Goal: Task Accomplishment & Management: Use online tool/utility

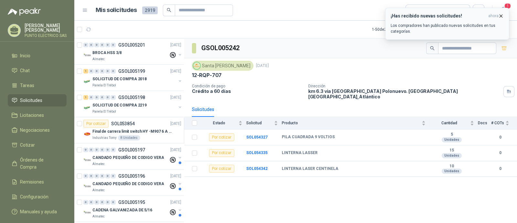
click at [502, 16] on icon "button" at bounding box center [500, 15] width 5 height 5
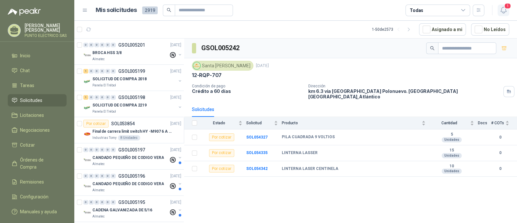
click at [504, 11] on icon "button" at bounding box center [503, 10] width 8 height 8
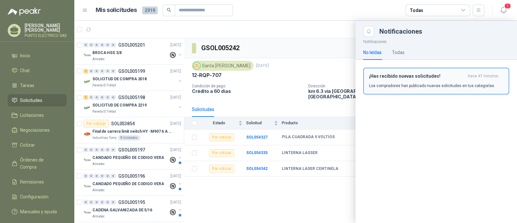
click at [416, 76] on h3 "¡Has recibido nuevas solicitudes!" at bounding box center [417, 75] width 96 height 5
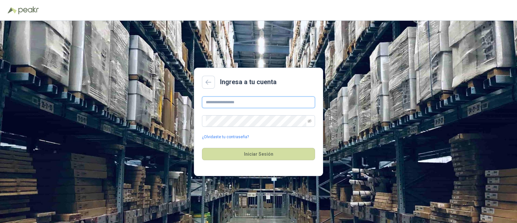
type input "**********"
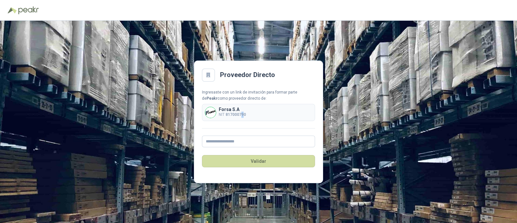
click at [242, 111] on p "NIT 817000790" at bounding box center [232, 114] width 27 height 6
click at [223, 110] on p "Forsa S.A" at bounding box center [232, 109] width 27 height 5
click at [205, 110] on img at bounding box center [210, 112] width 11 height 11
click at [246, 114] on div "Forsa S.A NIT 817000790" at bounding box center [258, 112] width 113 height 17
click at [231, 114] on b "817000790" at bounding box center [235, 114] width 20 height 5
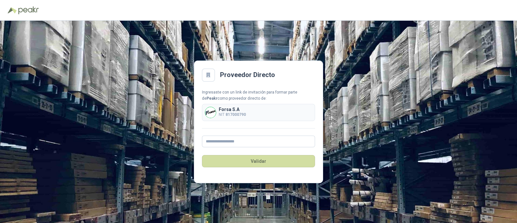
click at [202, 113] on div "Forsa S.A NIT 817000790" at bounding box center [258, 112] width 113 height 17
click at [252, 109] on div "Forsa S.A NIT 817000790" at bounding box center [258, 112] width 113 height 17
click at [246, 140] on input "text" at bounding box center [258, 141] width 113 height 12
type input "**********"
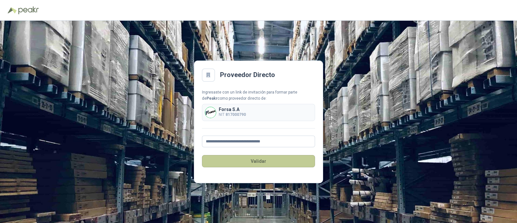
click at [259, 158] on button "Validar" at bounding box center [258, 161] width 113 height 12
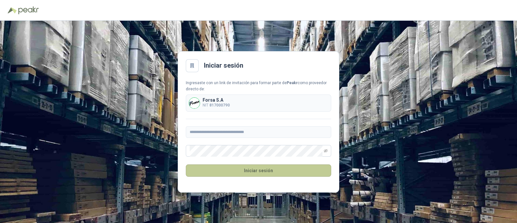
click at [263, 170] on button "Iniciar sesión" at bounding box center [258, 170] width 145 height 12
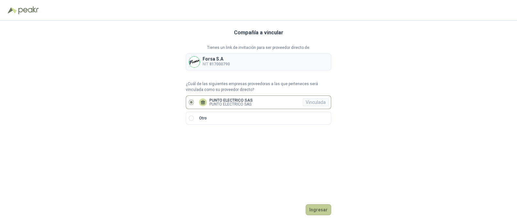
click at [319, 206] on button "Ingresar" at bounding box center [319, 209] width 26 height 11
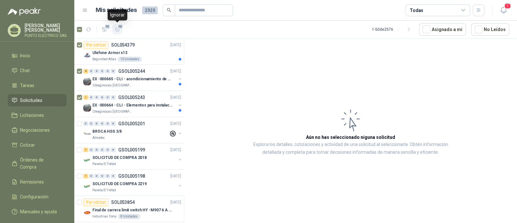
click at [119, 27] on span "10" at bounding box center [120, 26] width 6 height 5
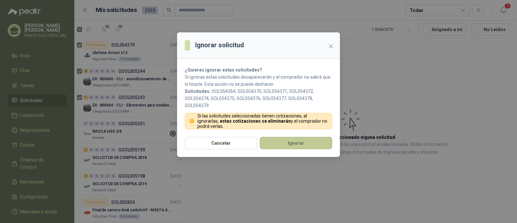
click at [305, 141] on button "Ignorar" at bounding box center [296, 143] width 72 height 12
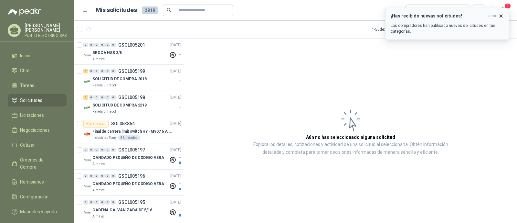
click at [456, 17] on h3 "¡Has recibido nuevas solicitudes!" at bounding box center [438, 15] width 95 height 5
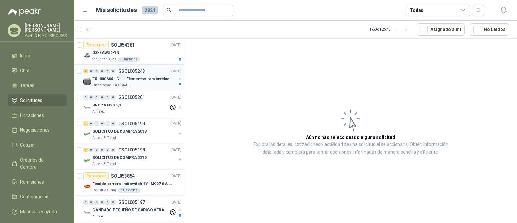
click at [143, 80] on p "EX -000664 - CLI - Elementos para instalacion de c" at bounding box center [132, 79] width 80 height 6
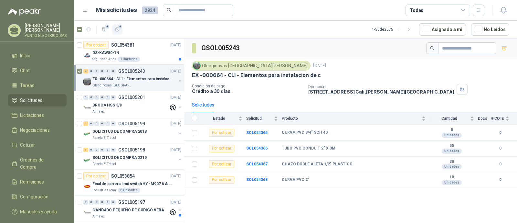
click at [121, 29] on button "4" at bounding box center [117, 29] width 10 height 10
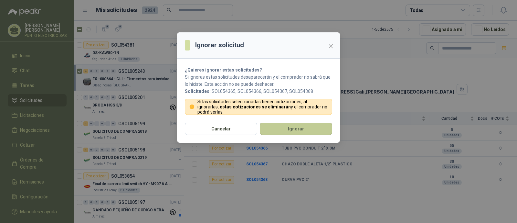
click at [299, 127] on button "Ignorar" at bounding box center [296, 128] width 72 height 12
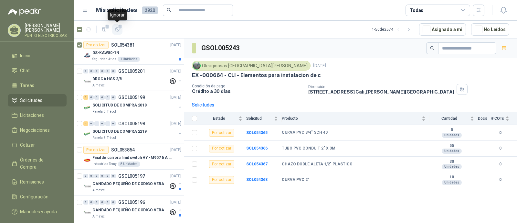
click at [118, 28] on icon "button" at bounding box center [117, 29] width 5 height 5
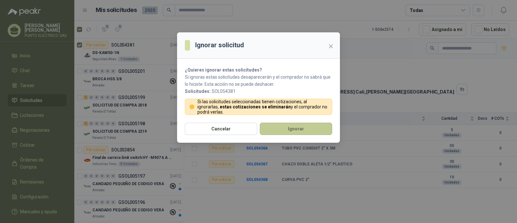
click at [287, 130] on button "Ignorar" at bounding box center [296, 128] width 72 height 12
